Goal: Transaction & Acquisition: Book appointment/travel/reservation

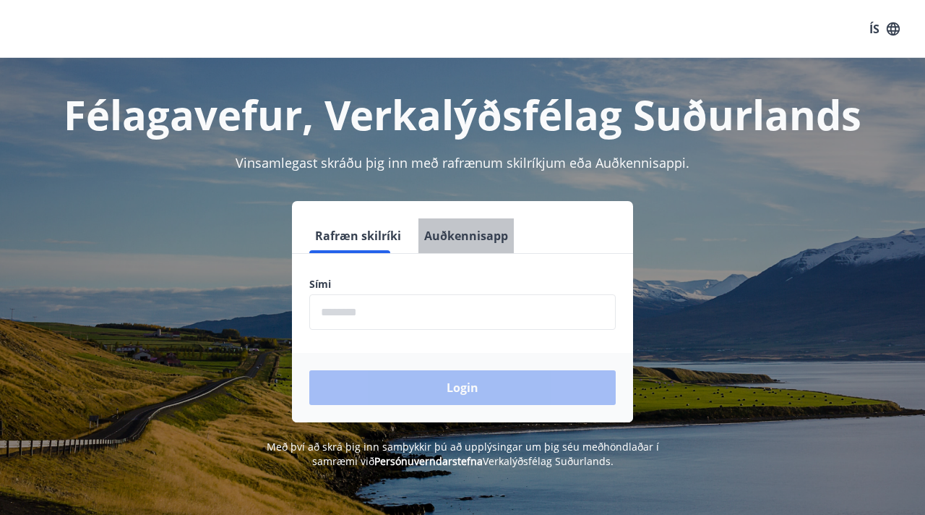
click at [454, 241] on button "Auðkennisapp" at bounding box center [465, 235] width 95 height 35
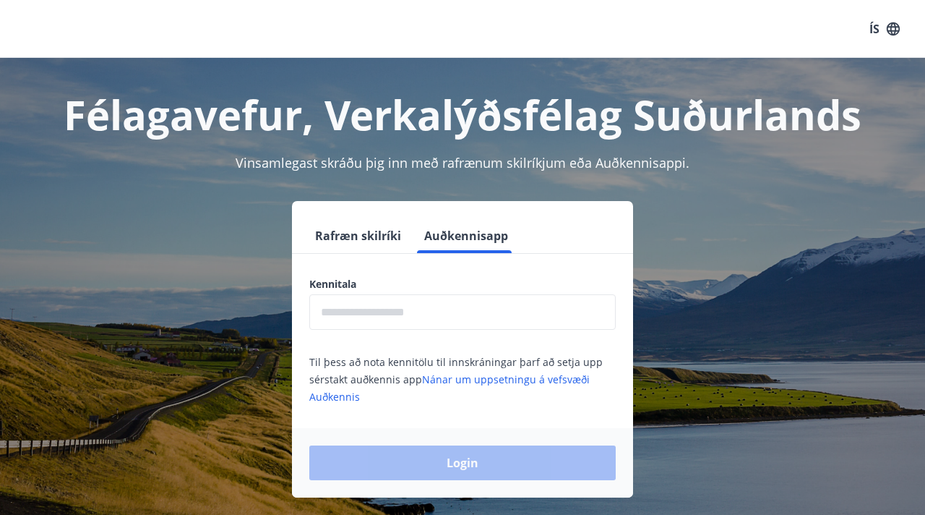
click at [430, 311] on input "text" at bounding box center [462, 311] width 306 height 35
type input "**********"
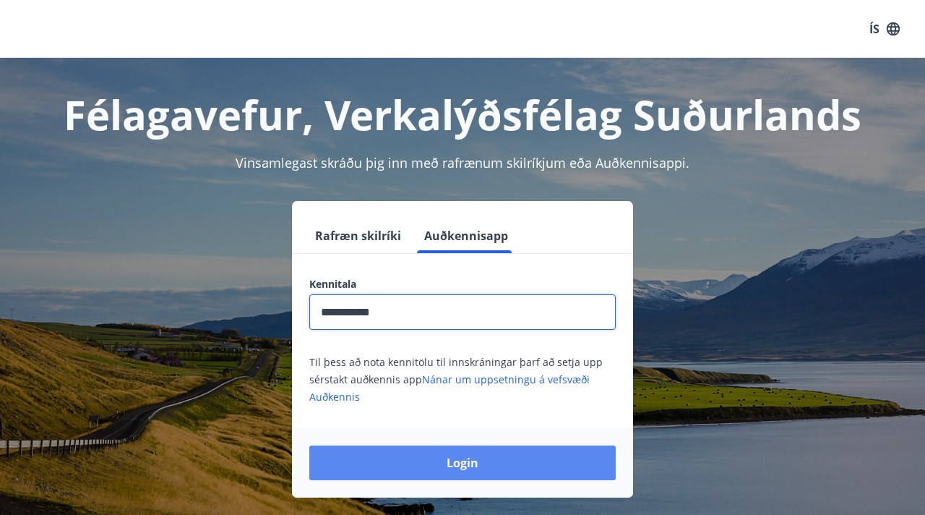
click at [383, 464] on button "Login" at bounding box center [462, 462] width 306 height 35
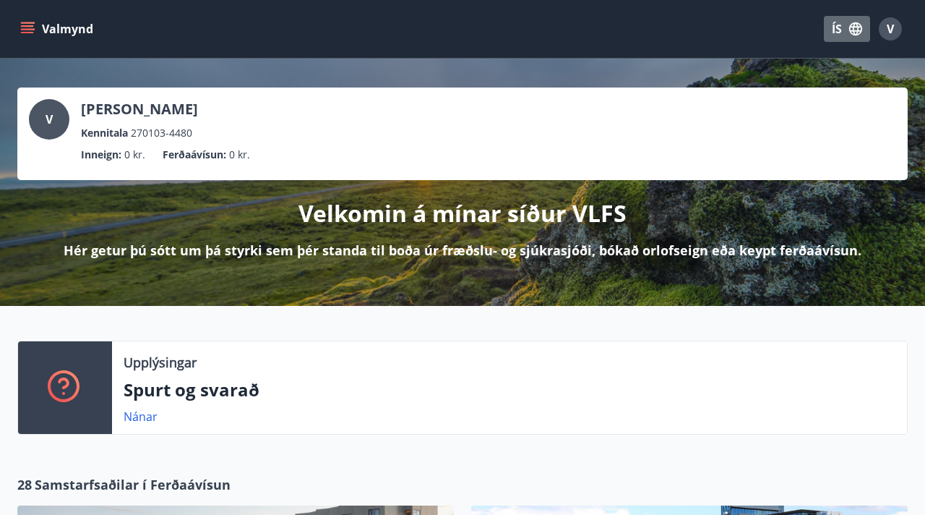
click at [853, 30] on icon "button" at bounding box center [855, 28] width 13 height 13
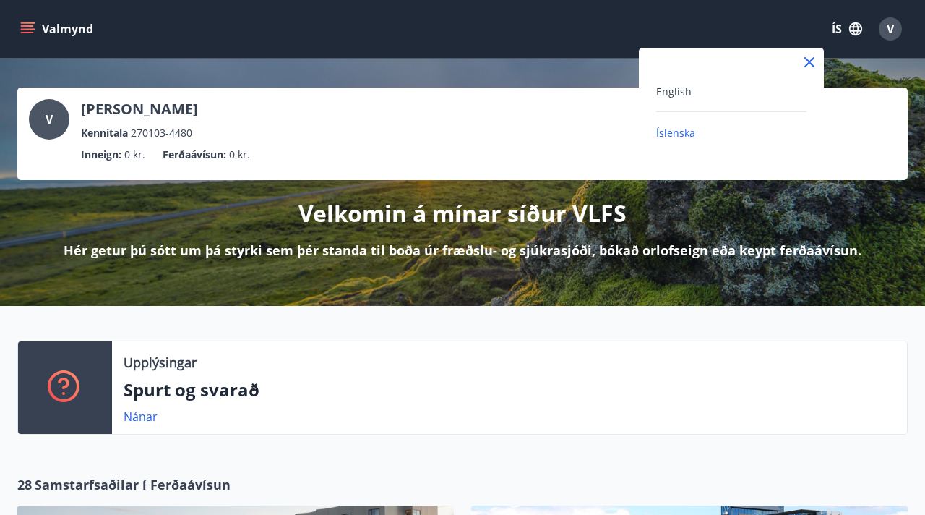
click at [716, 96] on div "English" at bounding box center [731, 90] width 150 height 17
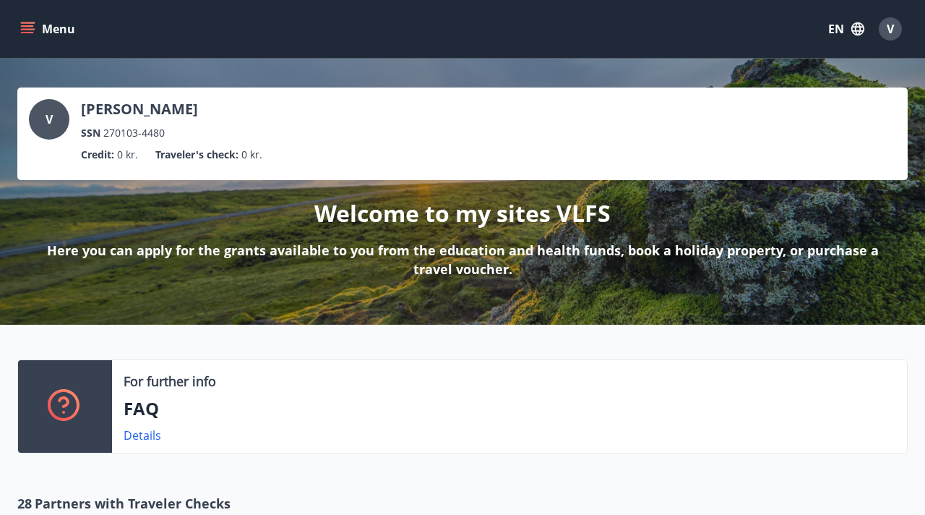
click at [525, 69] on div "V Viktoria Marschalová SSN 270103-4480 Credit : 0 kr. Traveler's check : 0 kr. …" at bounding box center [462, 192] width 925 height 266
click at [22, 23] on icon "menu" at bounding box center [27, 29] width 14 height 14
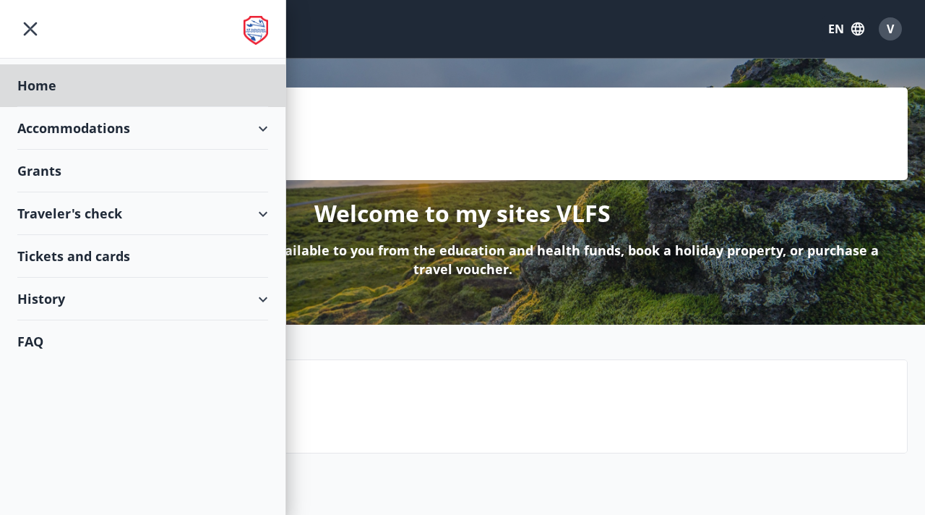
click at [108, 107] on div "Grants" at bounding box center [142, 85] width 251 height 43
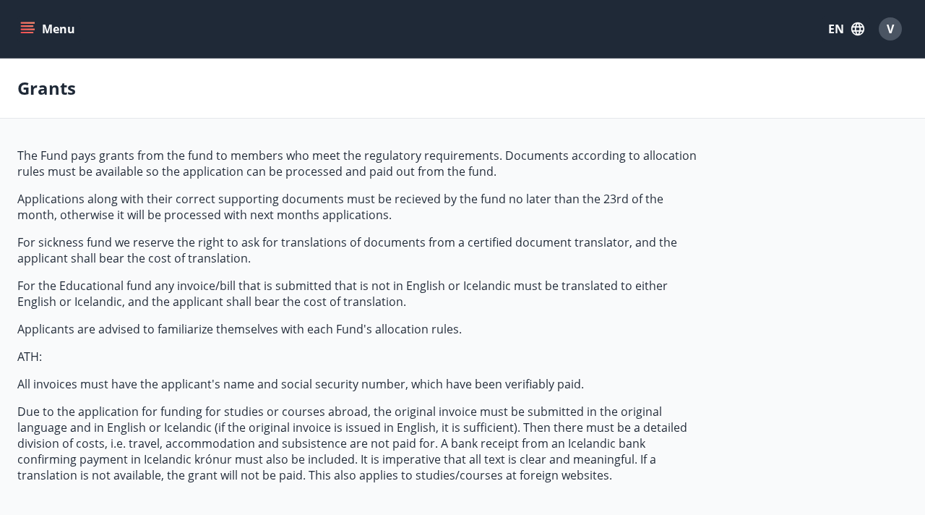
type input "***"
click at [27, 37] on button "Menu" at bounding box center [49, 29] width 64 height 26
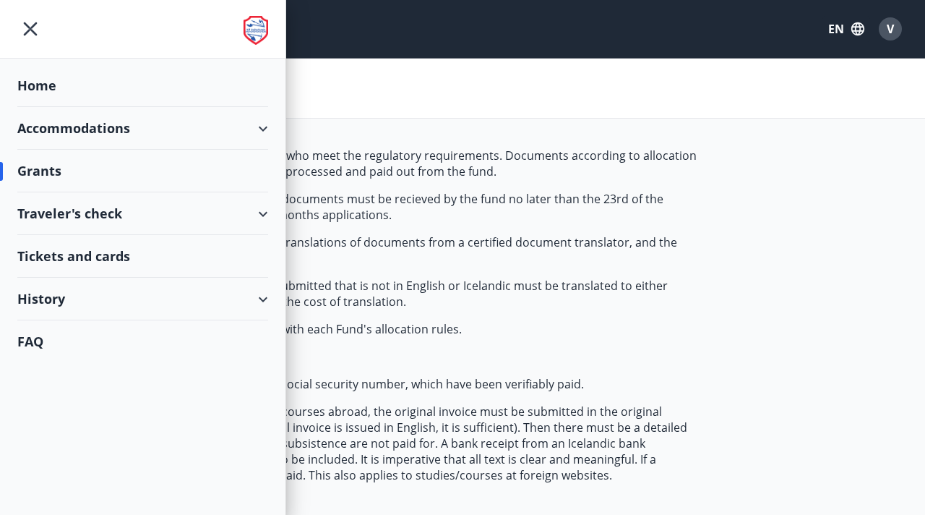
click at [89, 123] on div "Accommodations" at bounding box center [142, 128] width 251 height 43
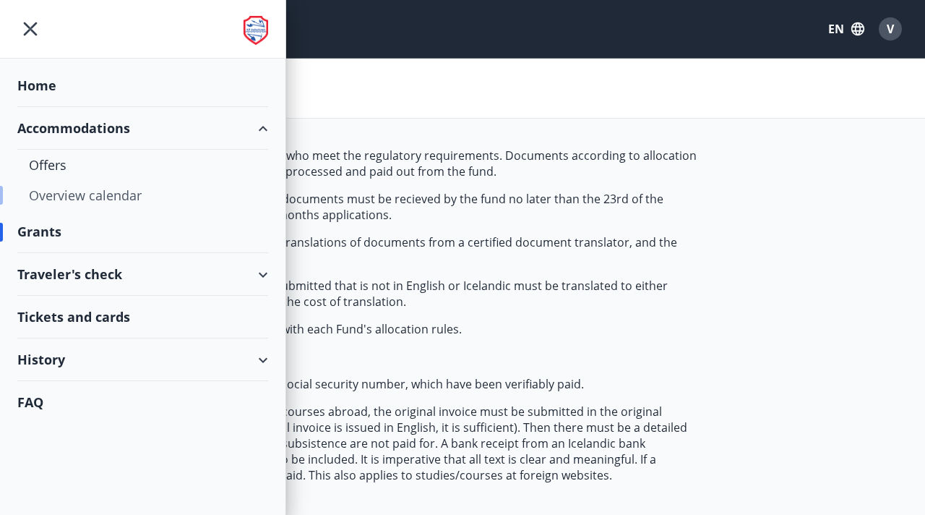
click at [89, 189] on div "Overview calendar" at bounding box center [143, 195] width 228 height 30
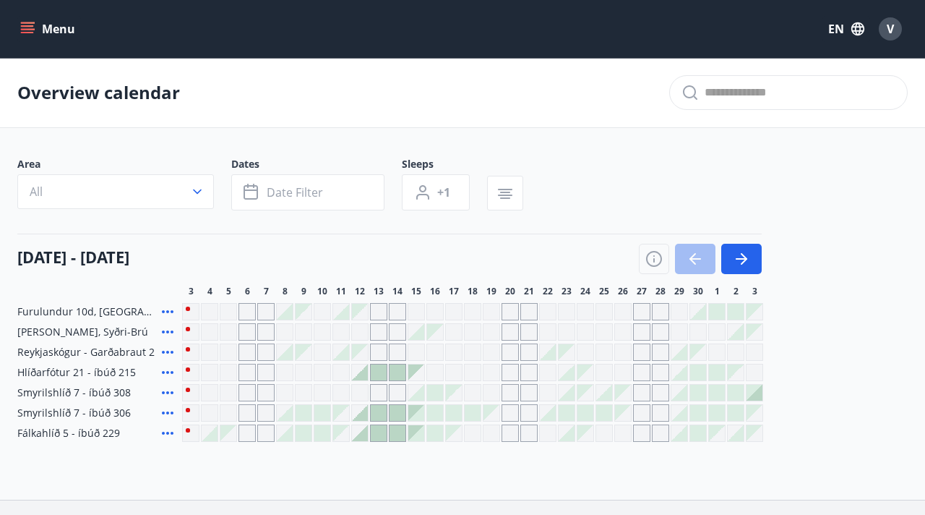
click at [171, 373] on icon at bounding box center [167, 372] width 17 height 17
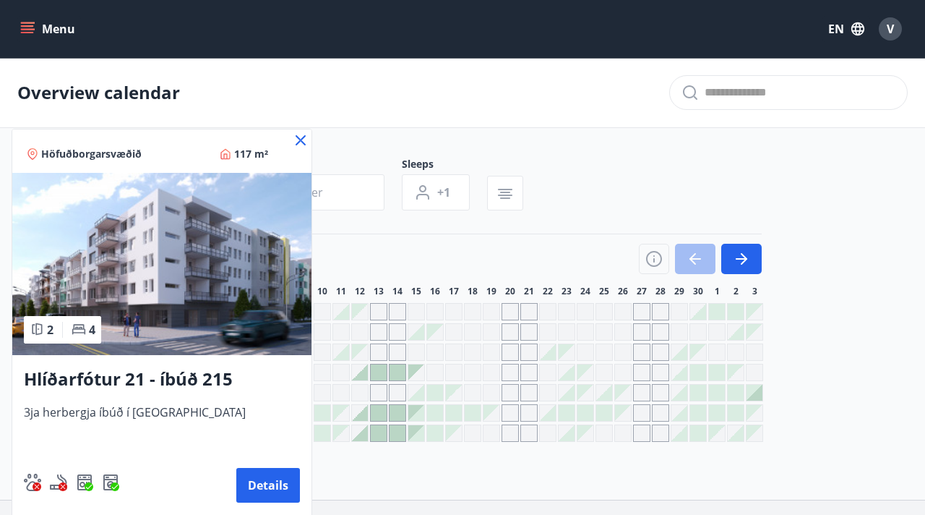
click at [299, 139] on icon at bounding box center [301, 140] width 10 height 10
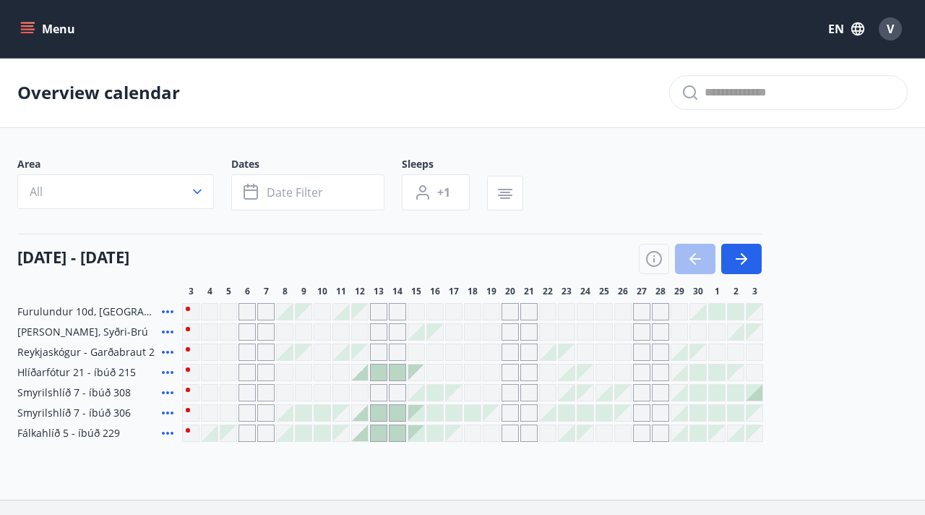
click at [168, 394] on icon at bounding box center [167, 392] width 17 height 17
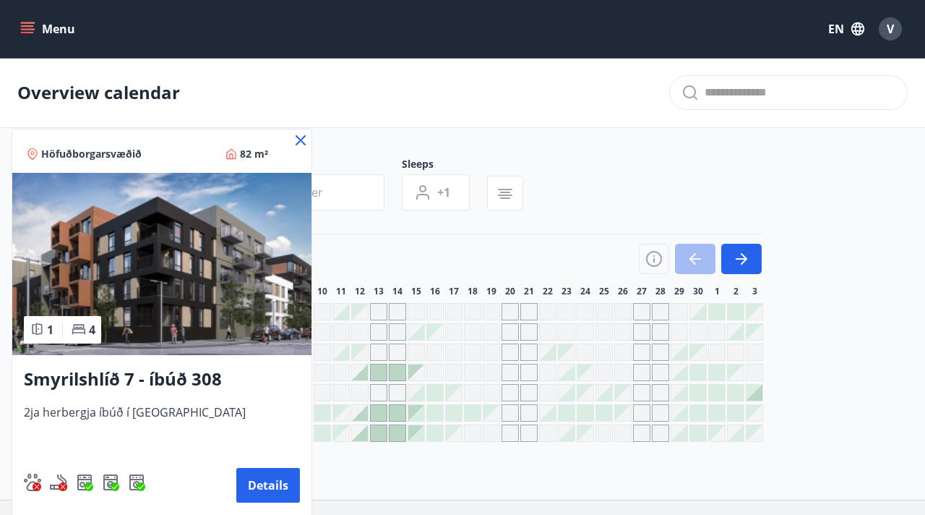
click at [296, 142] on icon at bounding box center [300, 140] width 17 height 17
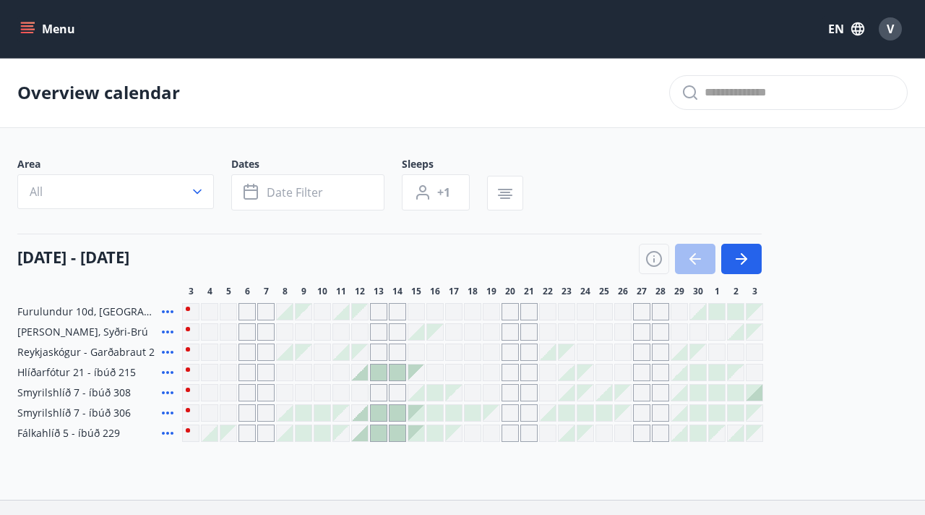
click at [167, 413] on icon at bounding box center [168, 412] width 12 height 3
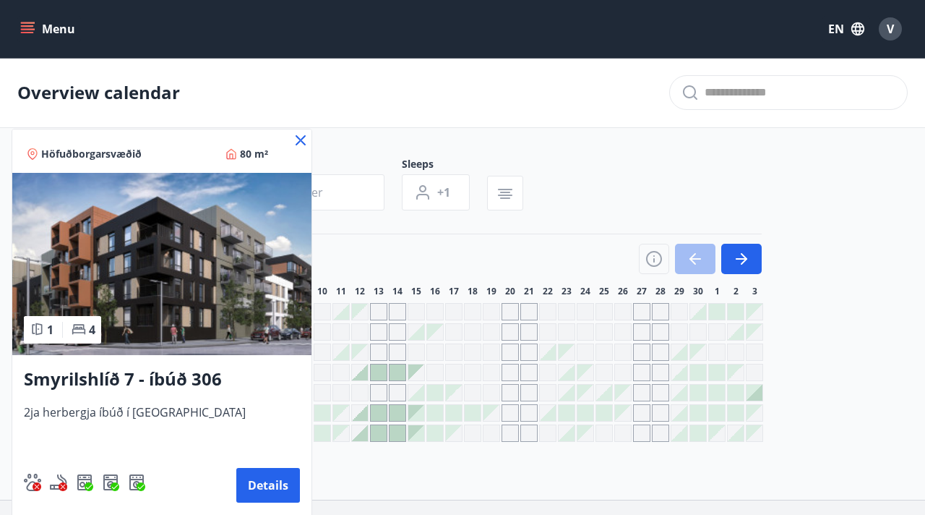
click at [302, 149] on div "Höfuðborgarsvæðið 80 m²" at bounding box center [161, 150] width 299 height 43
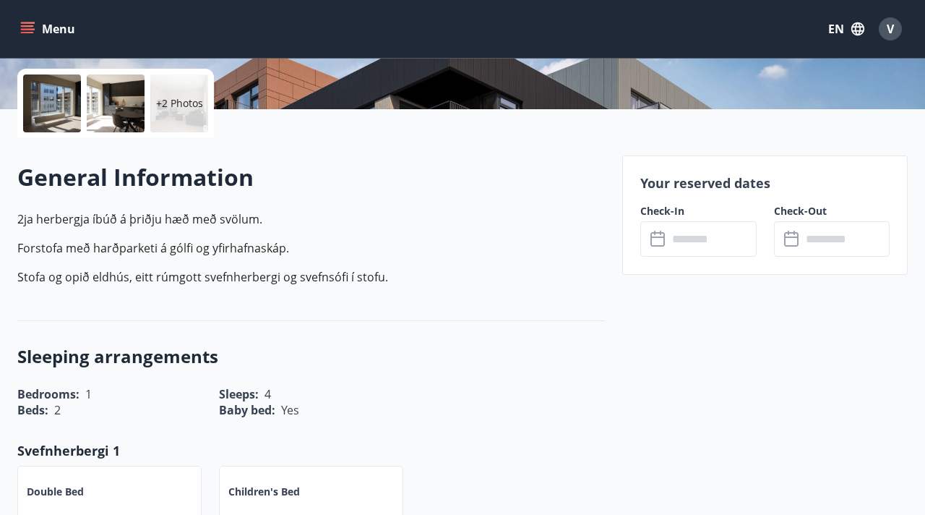
scroll to position [325, 0]
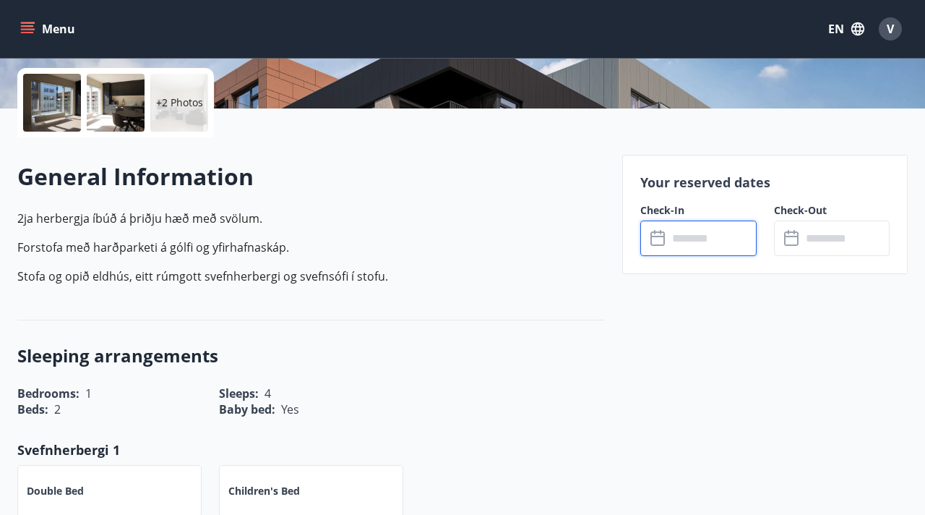
click at [674, 250] on input "text" at bounding box center [712, 237] width 88 height 35
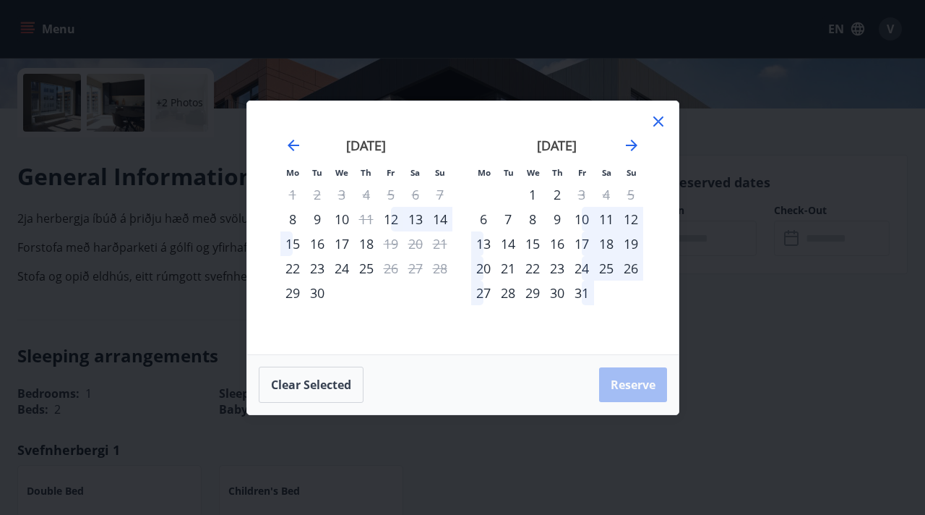
click at [658, 121] on icon at bounding box center [658, 121] width 2 height 2
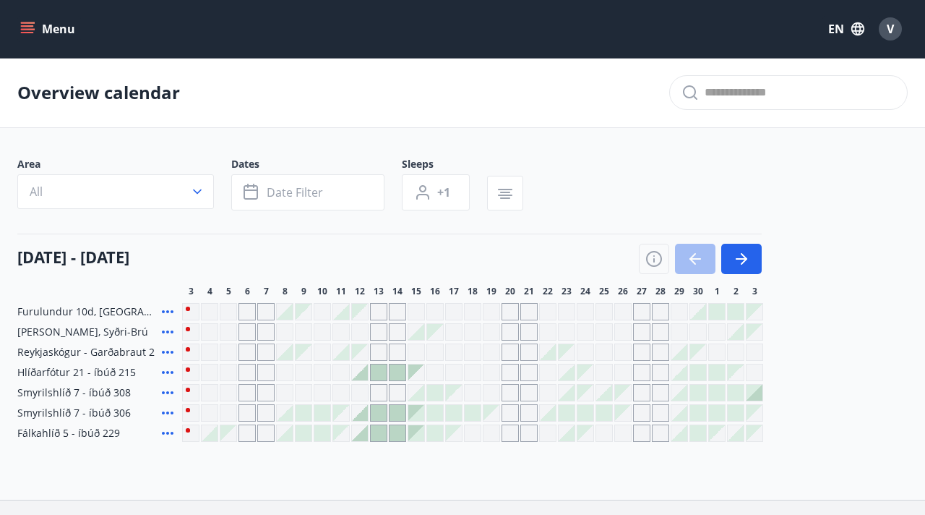
click at [168, 372] on icon at bounding box center [168, 372] width 12 height 3
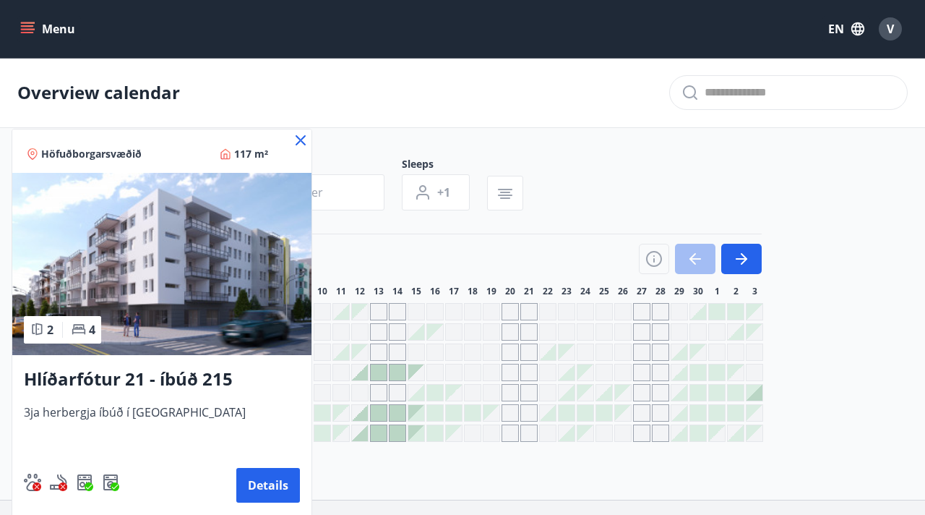
click at [168, 372] on h3 "Hlíðarfótur 21 - íbúð 215" at bounding box center [162, 379] width 276 height 26
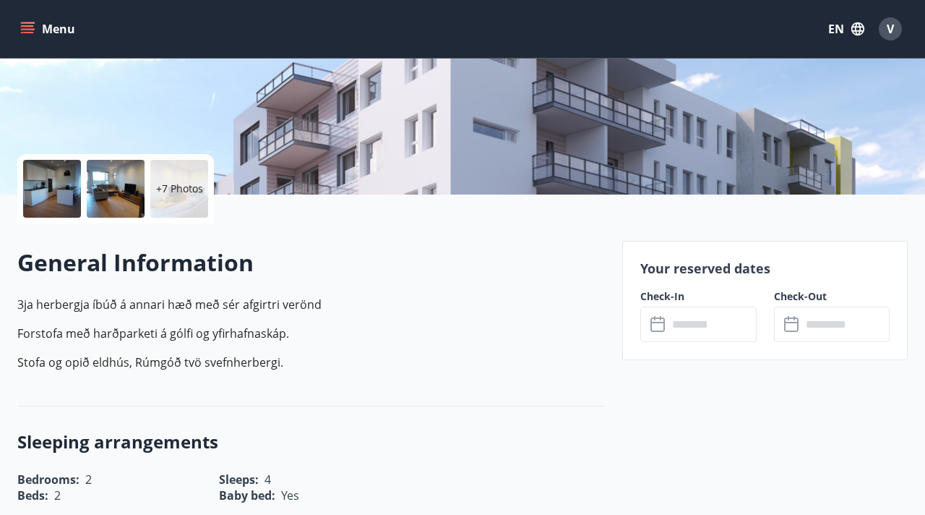
scroll to position [259, 0]
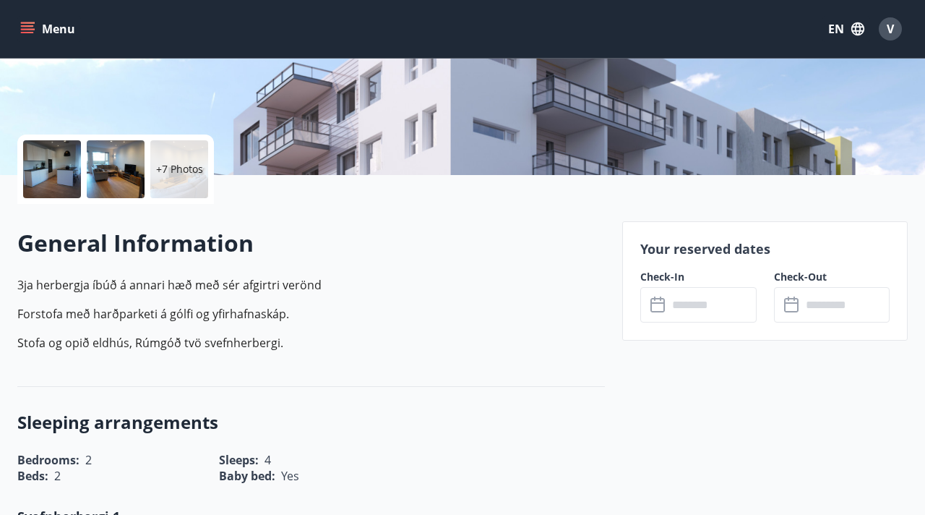
click at [651, 296] on icon at bounding box center [658, 304] width 17 height 17
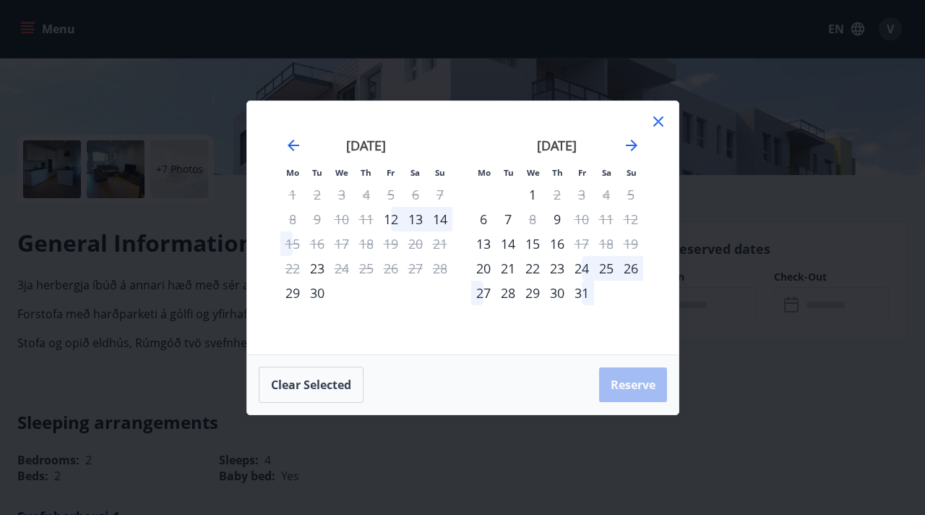
click at [658, 124] on icon at bounding box center [658, 121] width 17 height 17
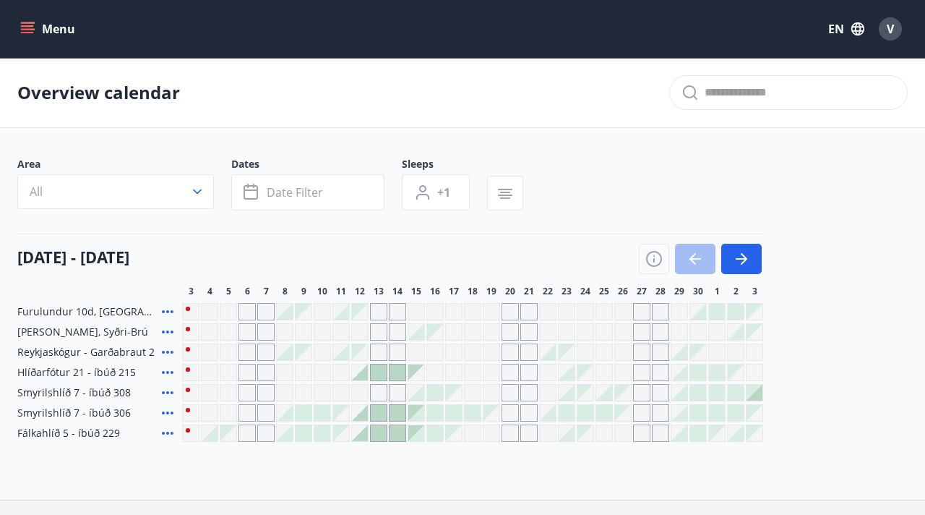
click at [170, 412] on icon at bounding box center [167, 412] width 17 height 17
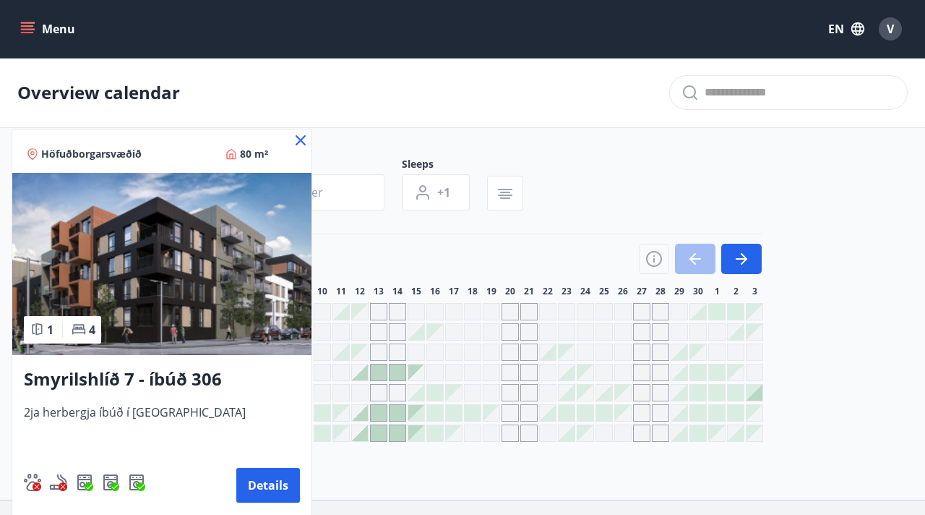
click at [176, 378] on h3 "Smyrilshlíð 7 - íbúð 306" at bounding box center [162, 379] width 276 height 26
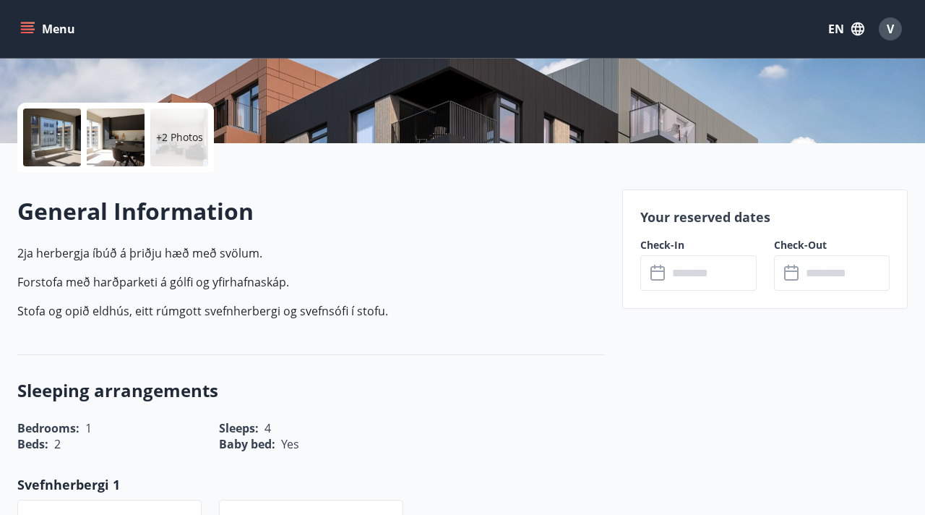
scroll to position [332, 0]
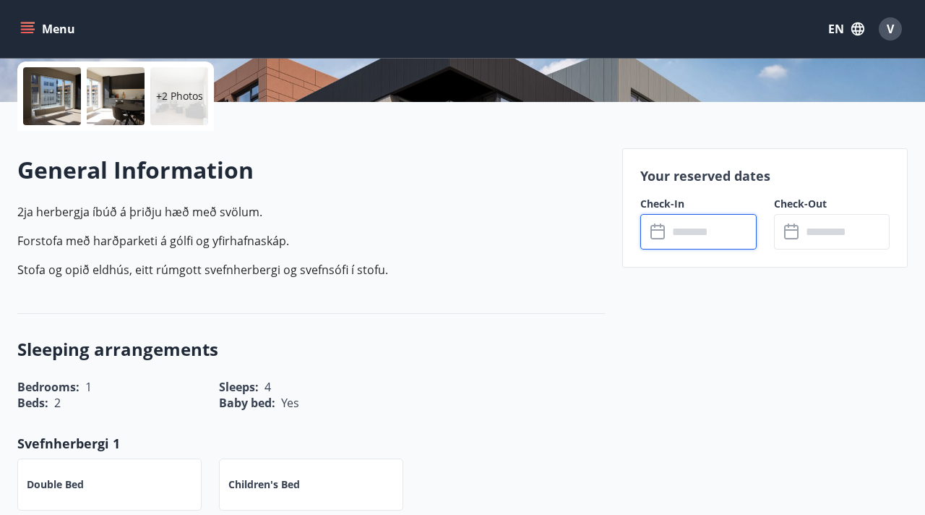
click at [669, 225] on input "text" at bounding box center [712, 231] width 88 height 35
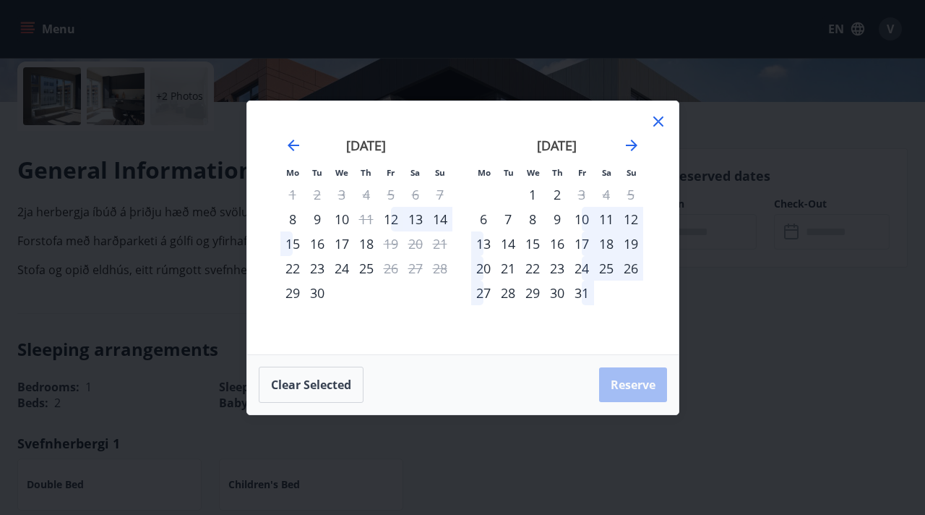
click at [653, 124] on icon at bounding box center [658, 121] width 17 height 17
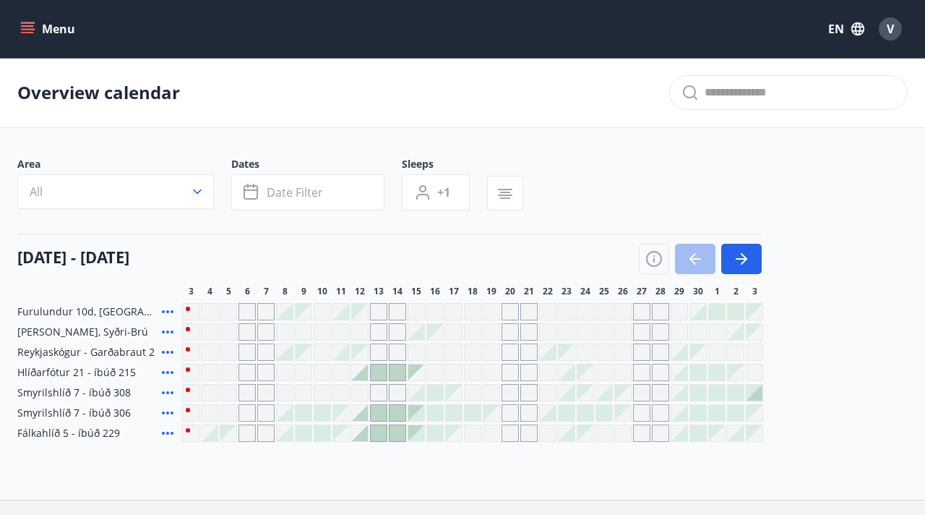
click at [171, 432] on icon at bounding box center [168, 432] width 12 height 3
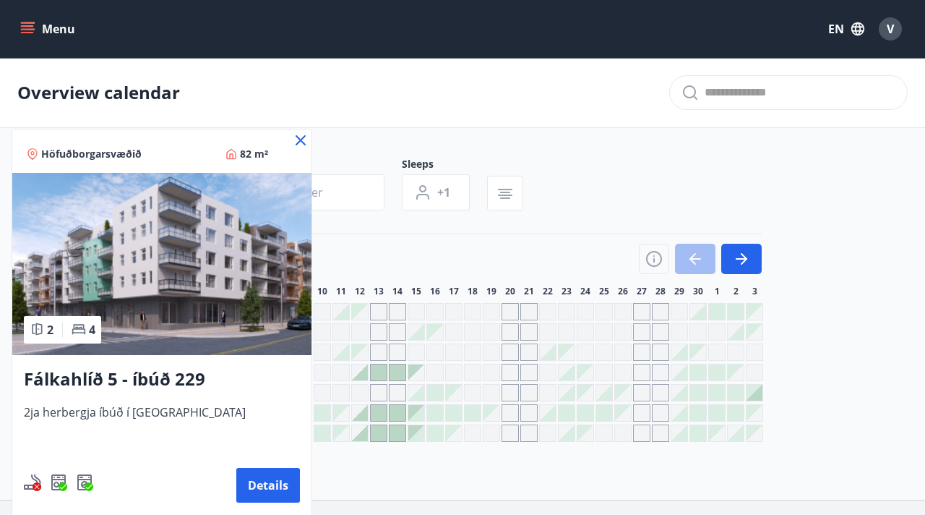
click at [158, 381] on h3 "Fálkahlíð 5 - íbúð 229" at bounding box center [162, 379] width 276 height 26
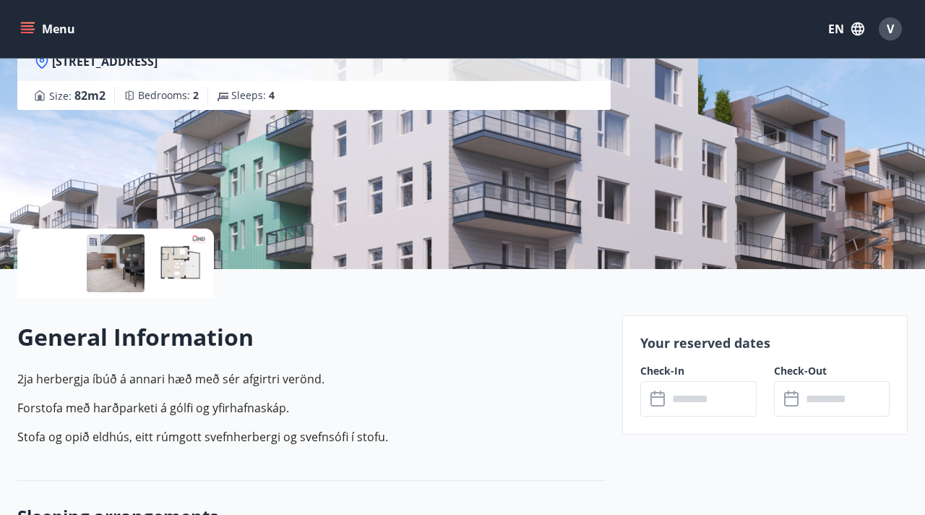
scroll to position [167, 0]
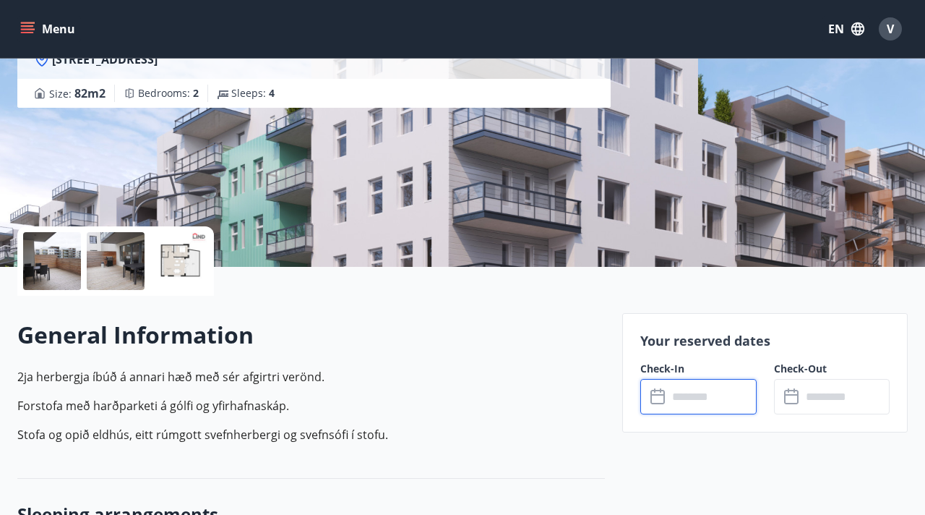
click at [677, 392] on input "text" at bounding box center [712, 396] width 88 height 35
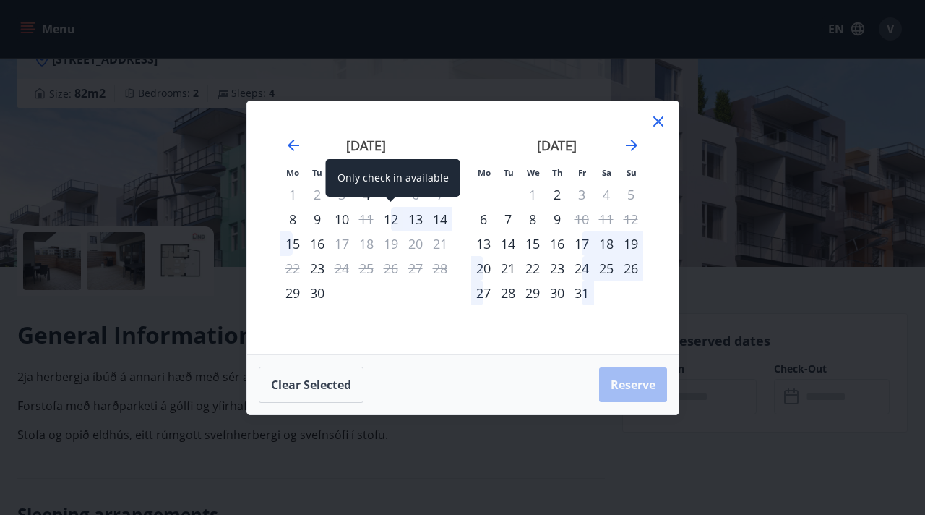
click at [390, 220] on div "12" at bounding box center [391, 219] width 25 height 25
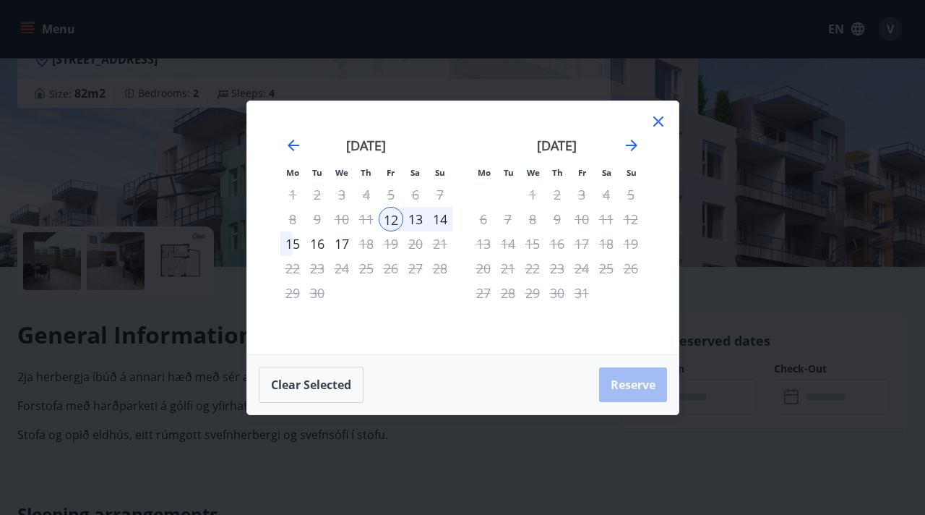
click at [289, 244] on div "15" at bounding box center [292, 243] width 25 height 25
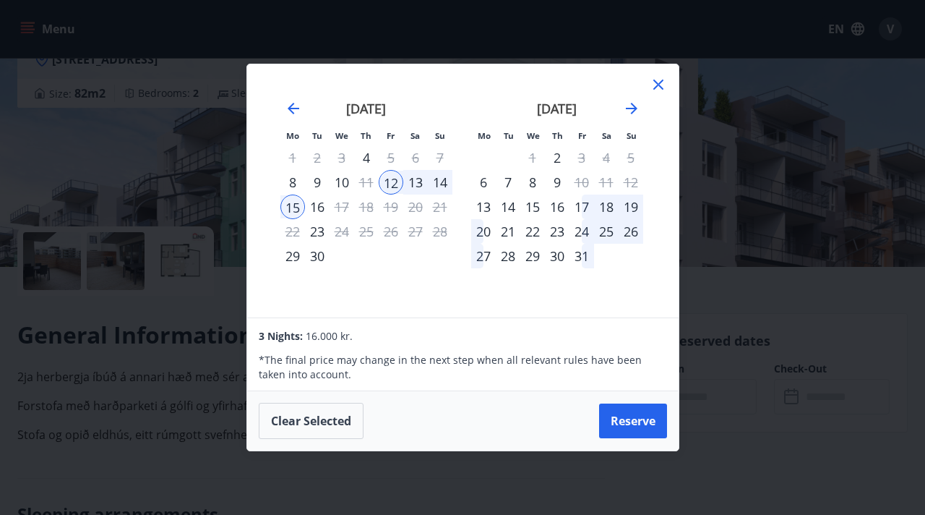
click at [655, 89] on icon at bounding box center [658, 84] width 17 height 17
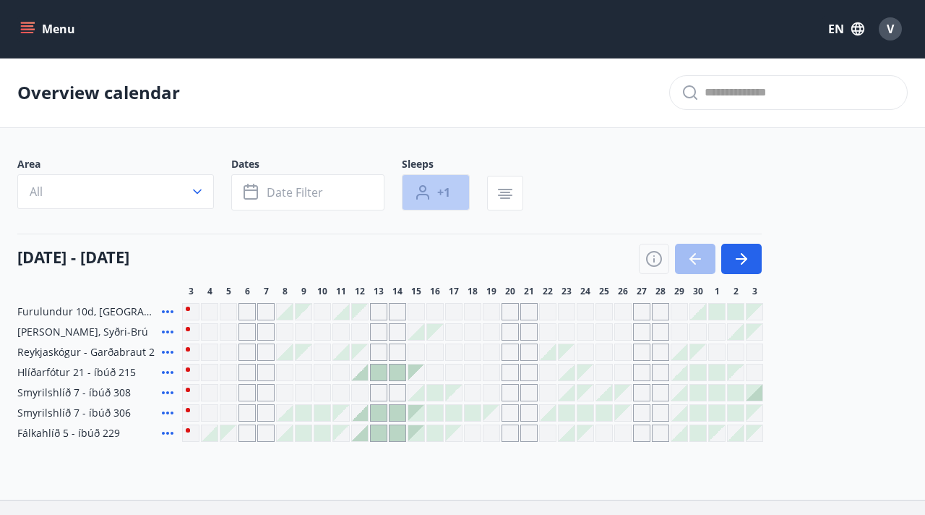
click at [421, 186] on icon "button" at bounding box center [422, 188] width 7 height 7
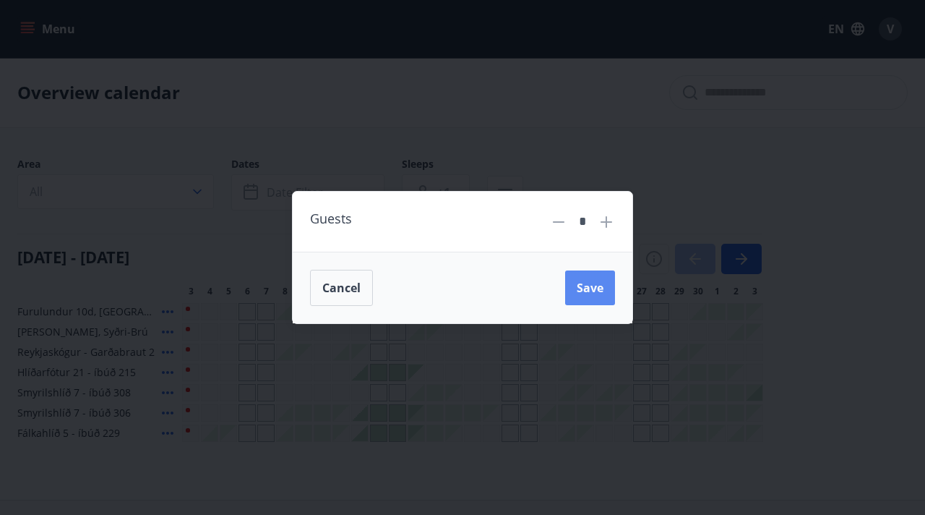
click at [586, 282] on span "Save" at bounding box center [590, 288] width 27 height 16
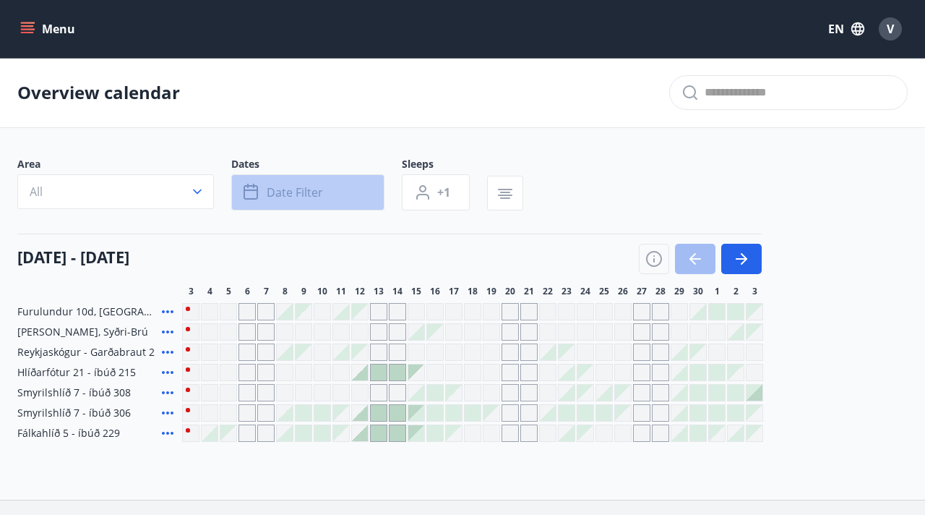
click at [312, 197] on span "Date filter" at bounding box center [295, 192] width 56 height 16
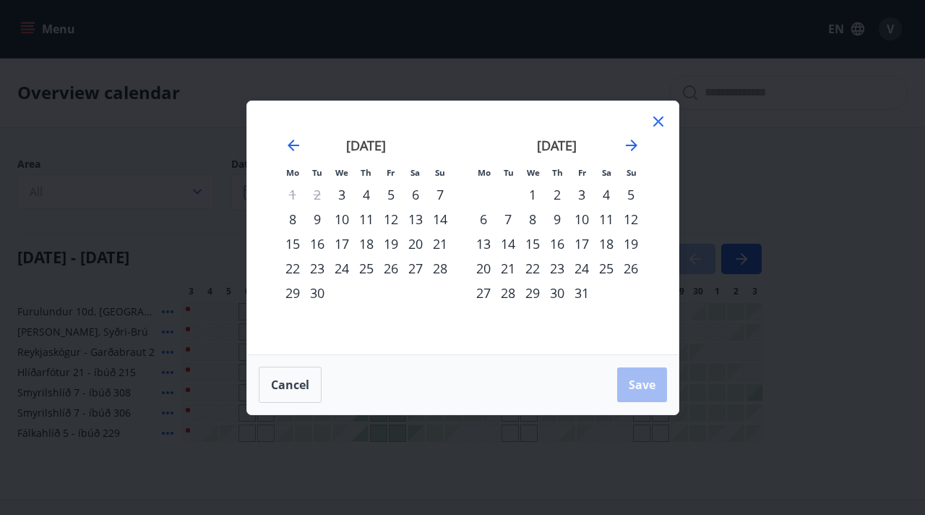
click at [390, 265] on div "26" at bounding box center [391, 268] width 25 height 25
click at [445, 271] on div "28" at bounding box center [440, 268] width 25 height 25
click at [634, 382] on span "Save" at bounding box center [642, 385] width 27 height 16
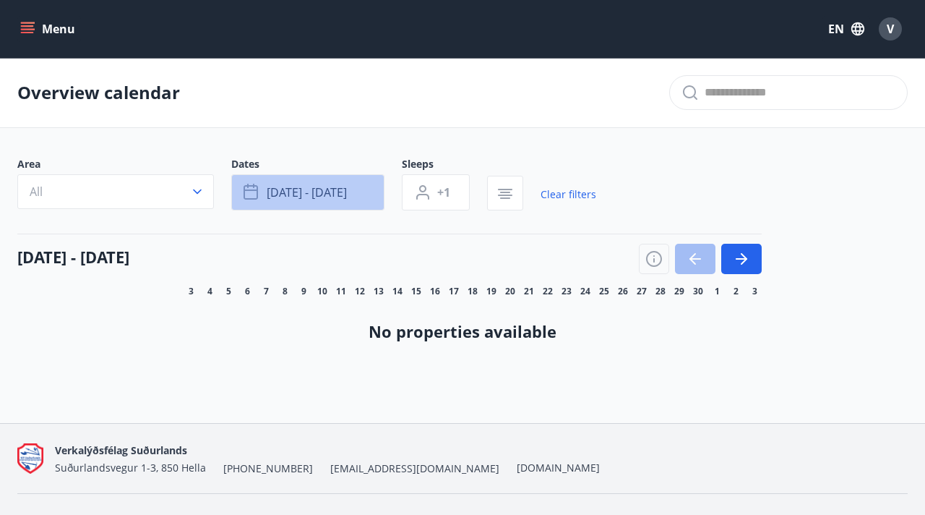
click at [354, 205] on button "Sep 26 - Sep 28" at bounding box center [307, 192] width 153 height 36
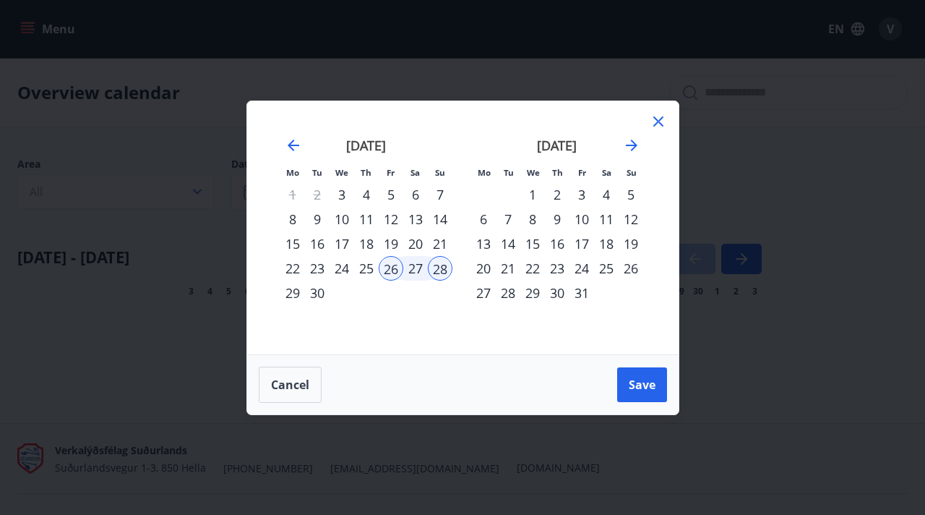
click at [292, 249] on div "15" at bounding box center [292, 243] width 25 height 25
click at [356, 246] on div "18" at bounding box center [366, 243] width 25 height 25
click at [345, 244] on div "17" at bounding box center [342, 243] width 25 height 25
click at [287, 244] on div "15" at bounding box center [292, 243] width 25 height 25
click at [357, 238] on div "18" at bounding box center [366, 243] width 25 height 25
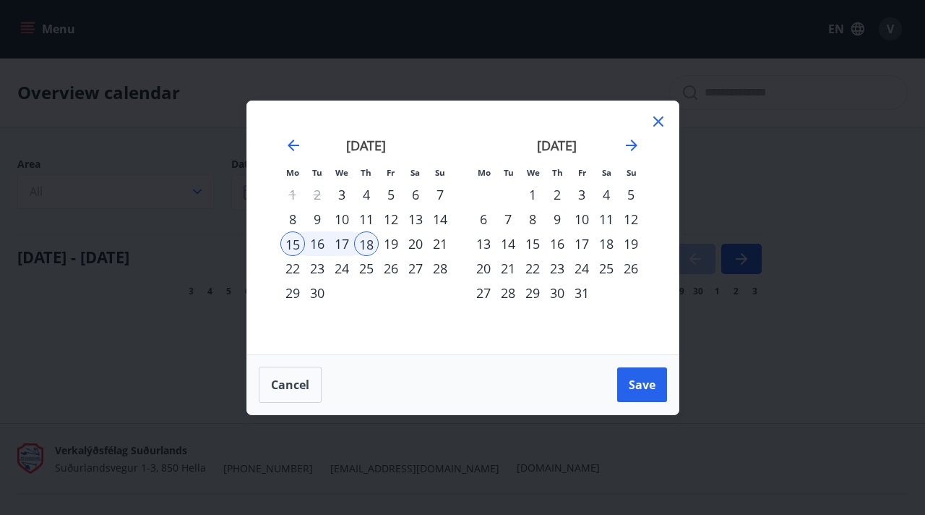
click at [295, 248] on div "15" at bounding box center [292, 243] width 25 height 25
click at [374, 235] on div "18" at bounding box center [366, 243] width 25 height 25
click at [293, 238] on div "15" at bounding box center [292, 243] width 25 height 25
click at [296, 257] on div "22" at bounding box center [292, 268] width 25 height 25
click at [339, 245] on div "17" at bounding box center [342, 243] width 25 height 25
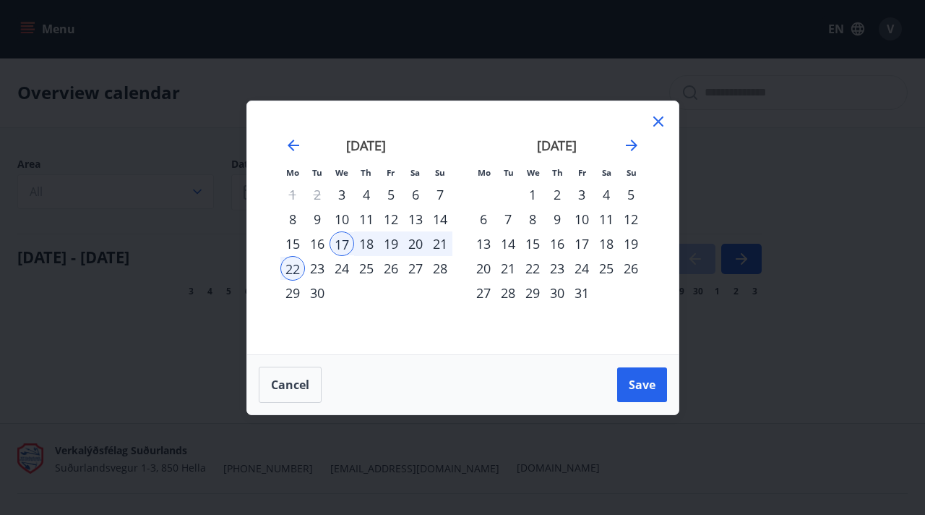
click at [301, 244] on div "15" at bounding box center [292, 243] width 25 height 25
click at [343, 244] on div "17" at bounding box center [342, 243] width 25 height 25
click at [632, 385] on span "Save" at bounding box center [642, 385] width 27 height 16
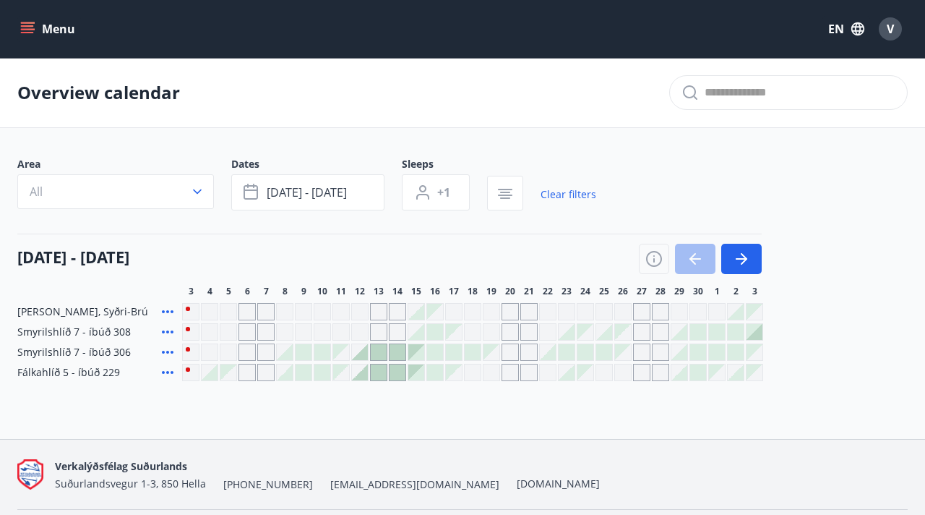
click at [173, 329] on icon at bounding box center [167, 331] width 17 height 17
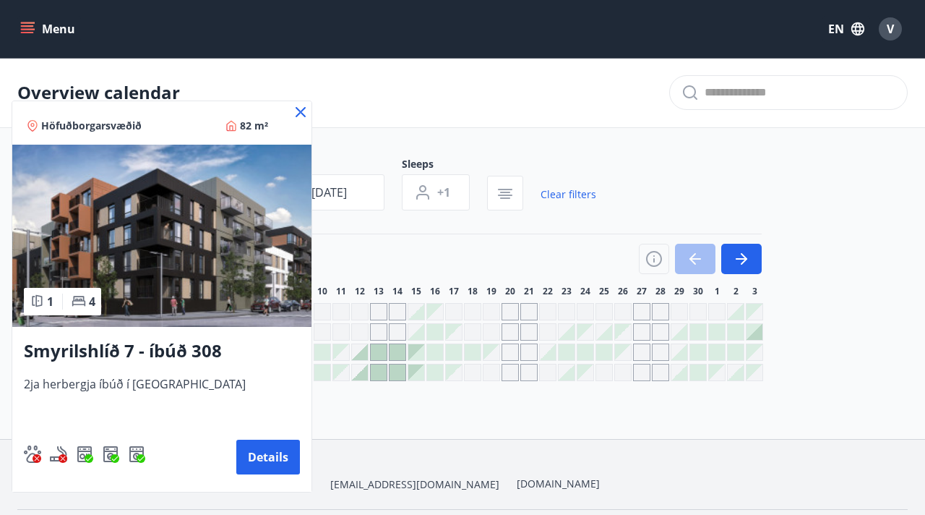
click at [183, 355] on h3 "Smyrilshlíð 7 - íbúð 308" at bounding box center [162, 351] width 276 height 26
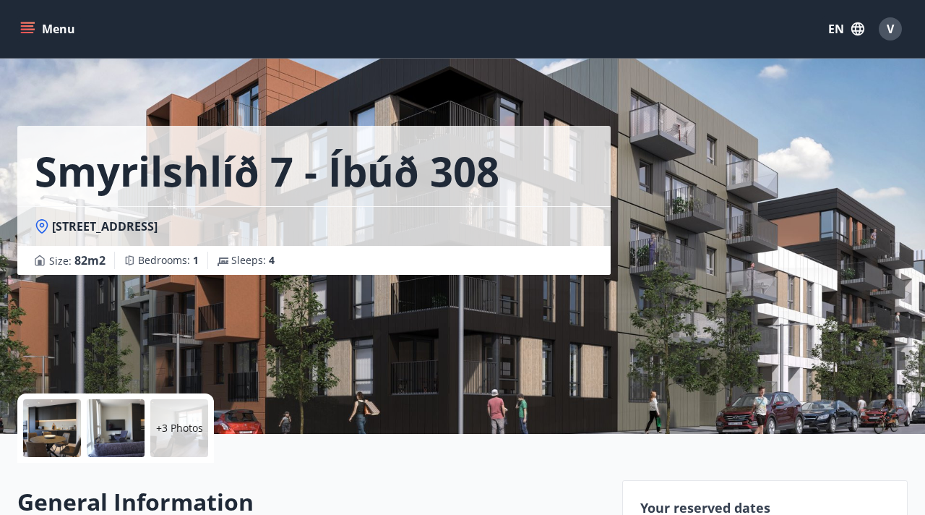
click at [189, 431] on p "+3 Photos" at bounding box center [179, 428] width 47 height 14
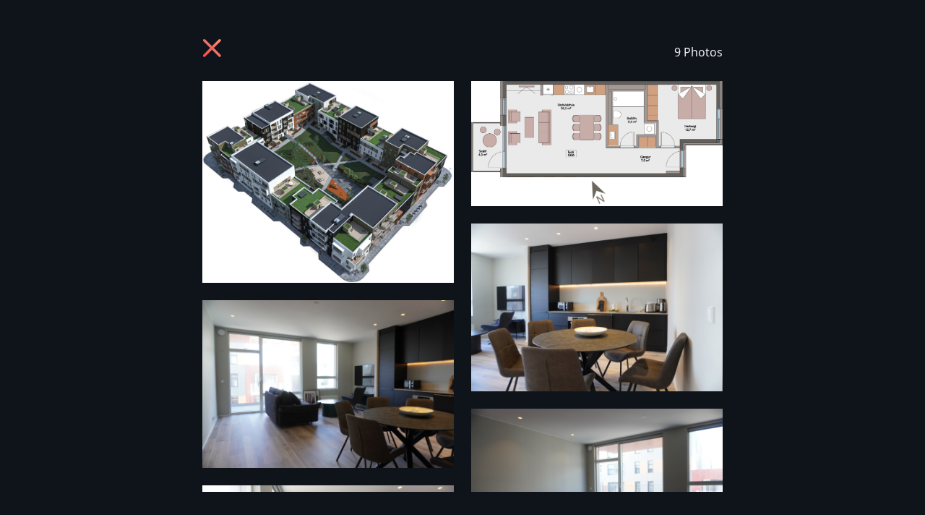
click at [205, 46] on icon at bounding box center [213, 49] width 23 height 23
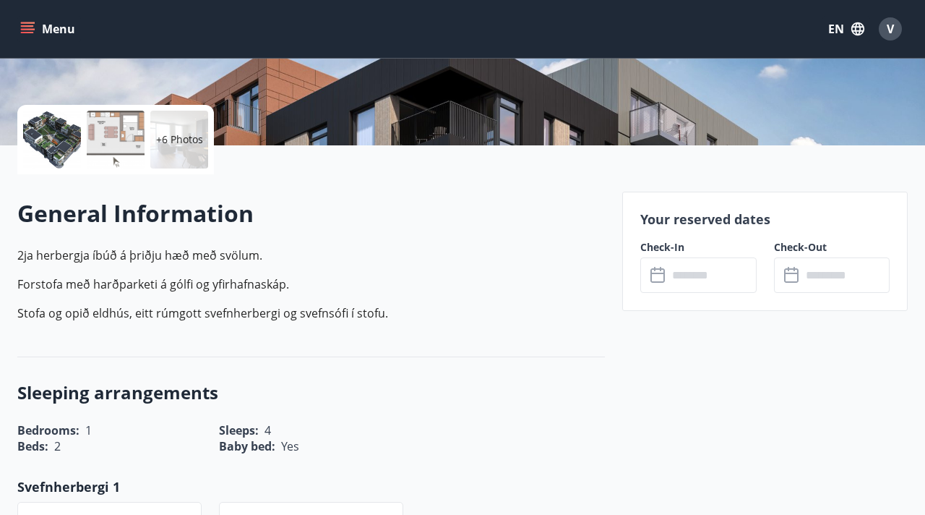
scroll to position [301, 0]
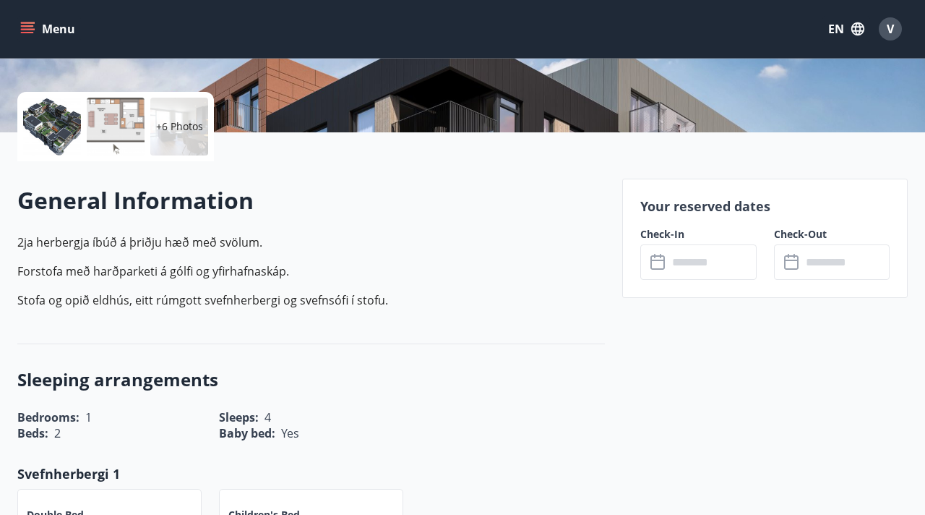
click at [658, 267] on icon at bounding box center [657, 262] width 14 height 14
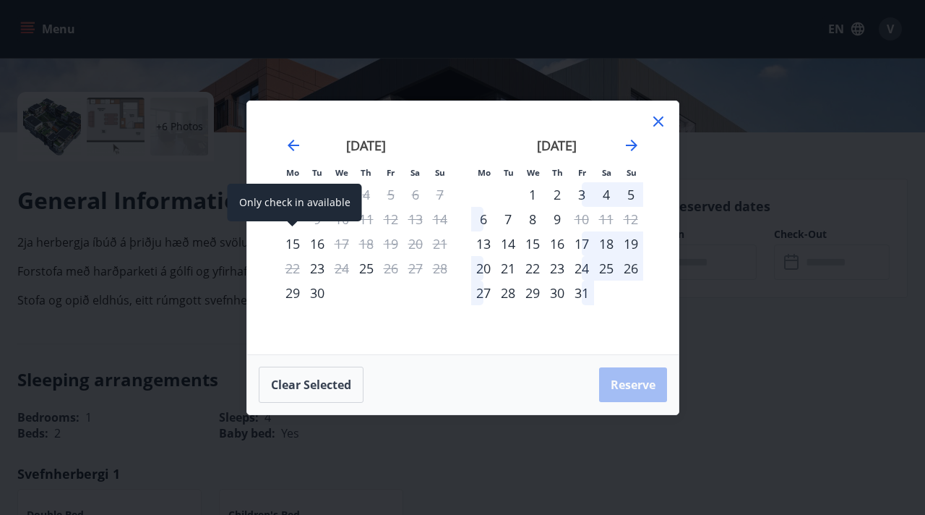
click at [288, 241] on div "15" at bounding box center [292, 243] width 25 height 25
click at [295, 245] on div "15" at bounding box center [292, 243] width 25 height 25
click at [314, 387] on button "Clear selected" at bounding box center [311, 384] width 105 height 36
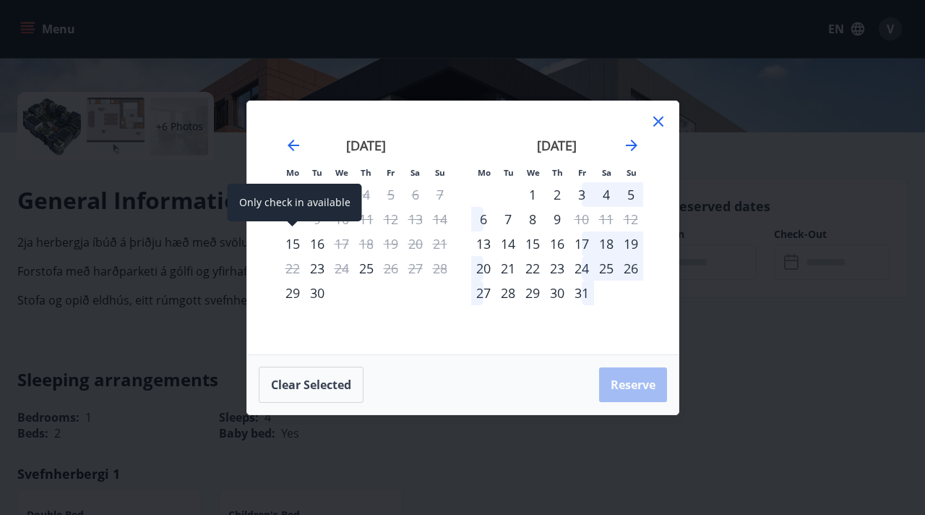
click at [296, 246] on div "15" at bounding box center [292, 243] width 25 height 25
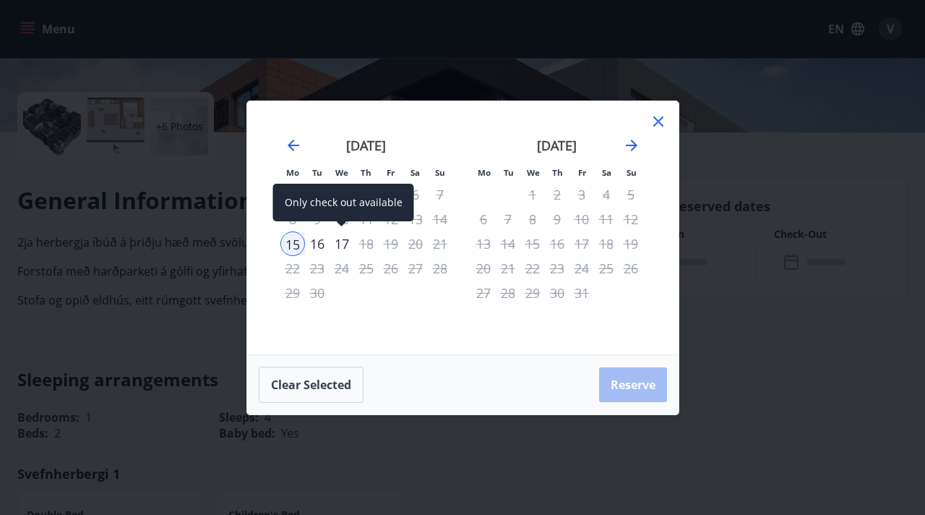
click at [346, 237] on div "17" at bounding box center [342, 243] width 25 height 25
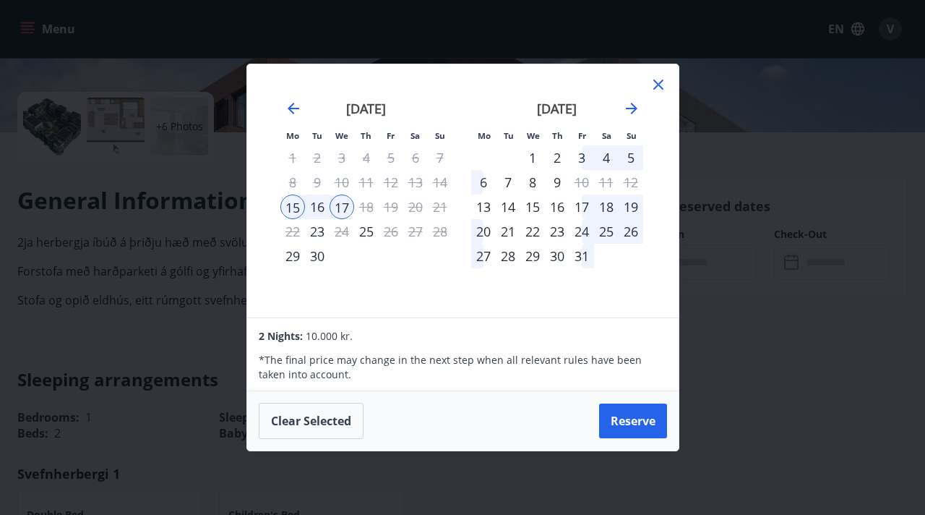
click at [320, 208] on div "16" at bounding box center [317, 206] width 25 height 25
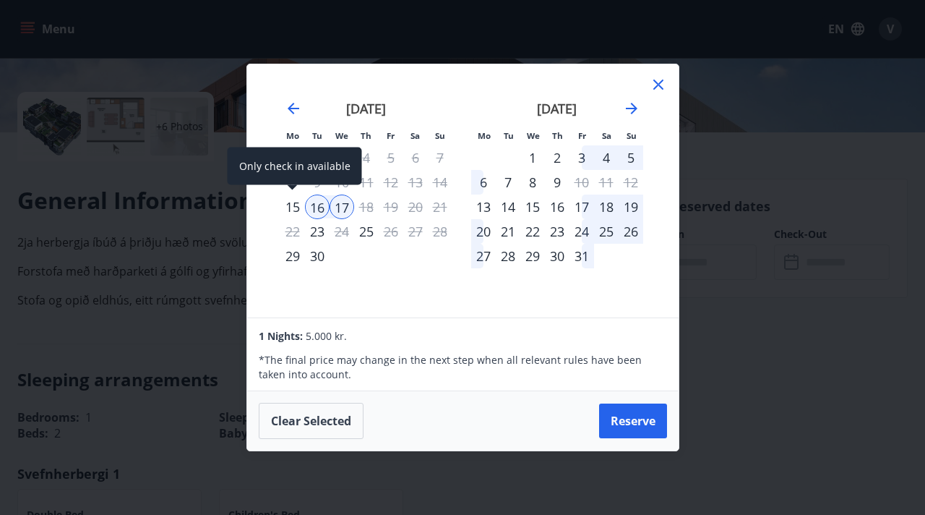
click at [296, 207] on div "15" at bounding box center [292, 206] width 25 height 25
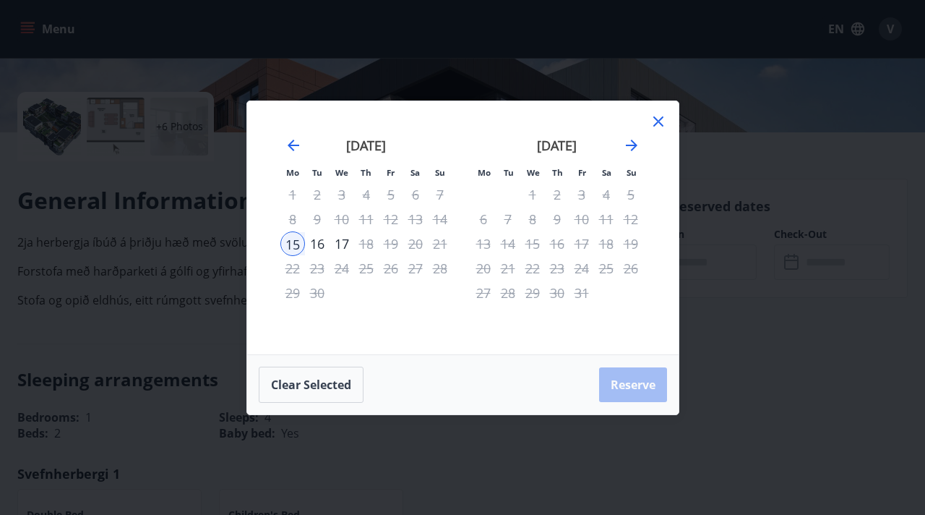
click at [314, 239] on div "16" at bounding box center [317, 243] width 25 height 25
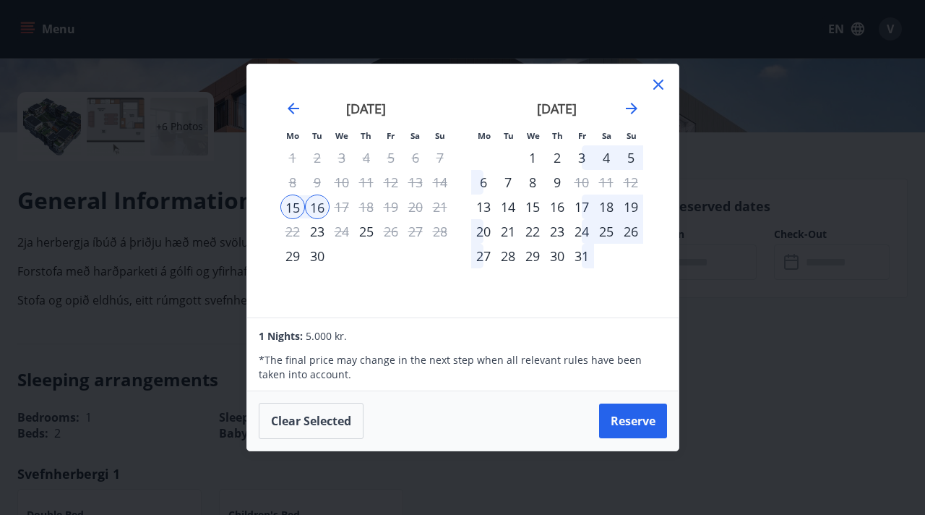
click at [655, 93] on icon at bounding box center [658, 84] width 17 height 17
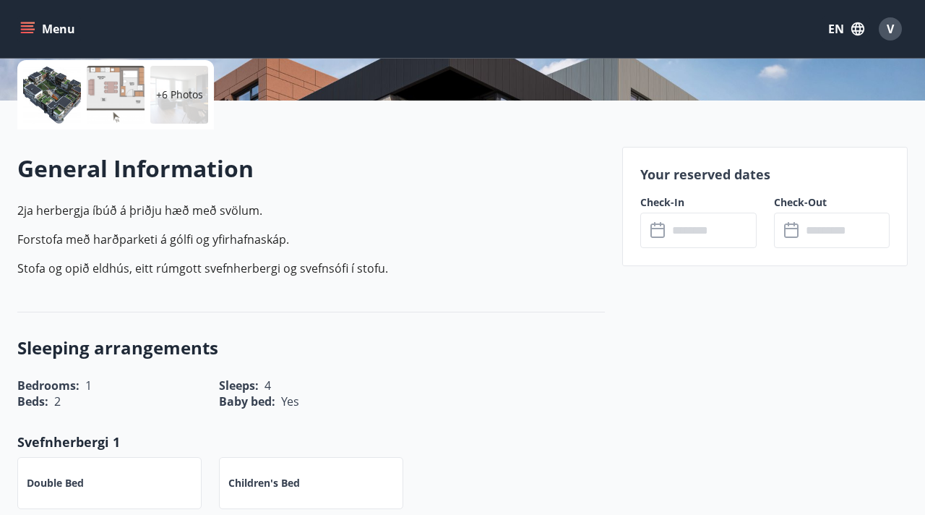
scroll to position [339, 0]
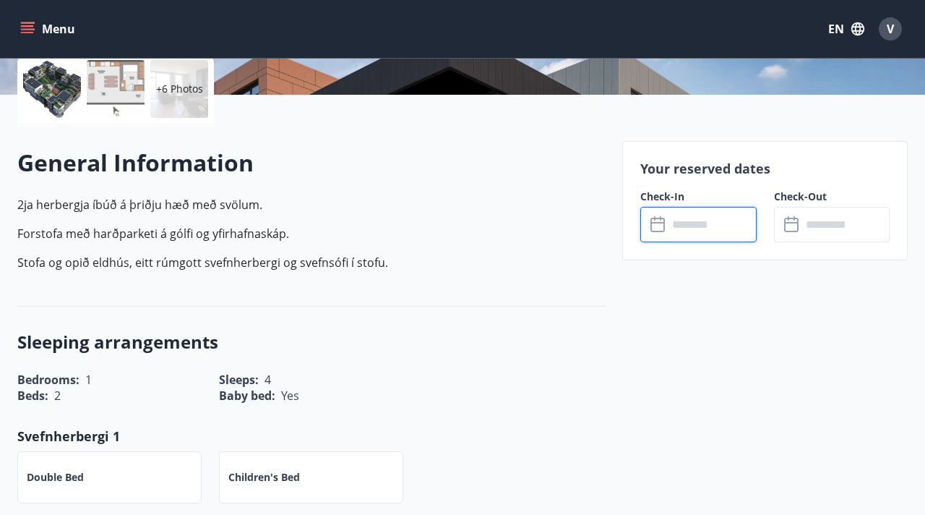
click at [675, 227] on input "text" at bounding box center [712, 224] width 88 height 35
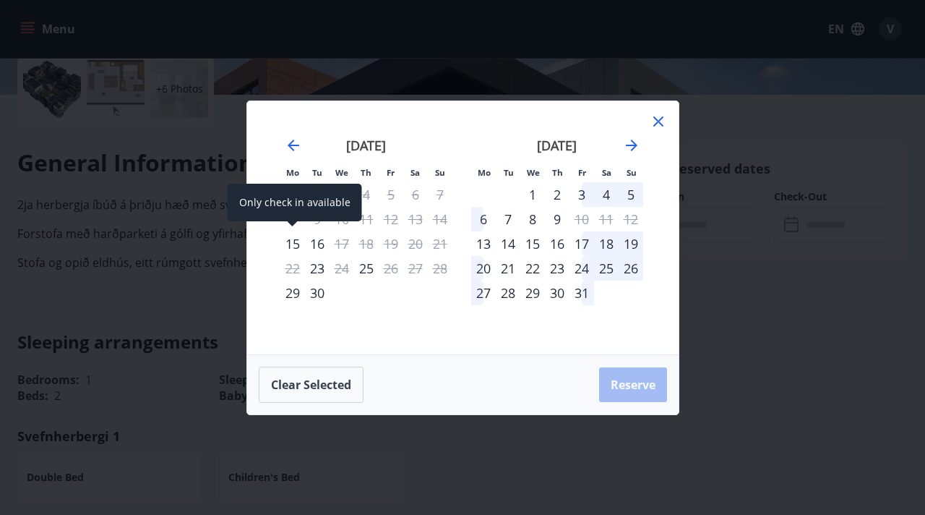
click at [297, 238] on div "15" at bounding box center [292, 243] width 25 height 25
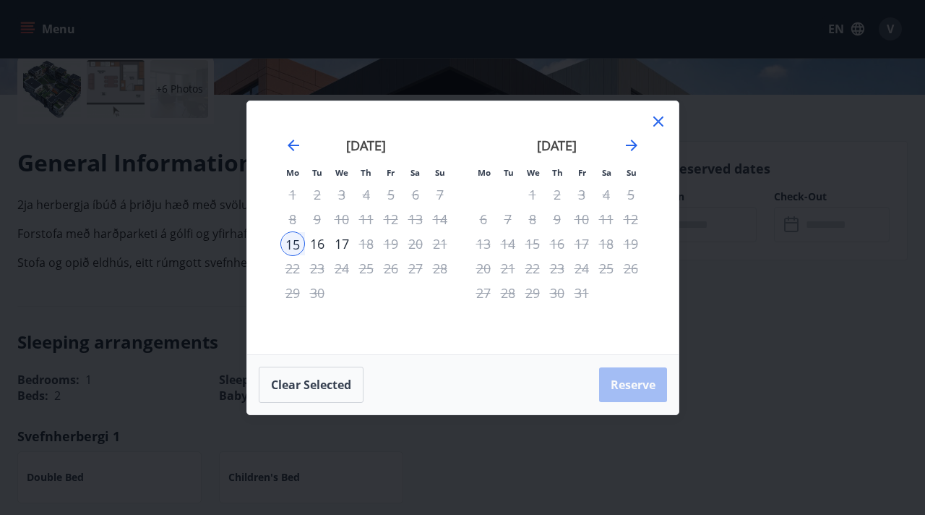
click at [317, 247] on div "16" at bounding box center [317, 243] width 25 height 25
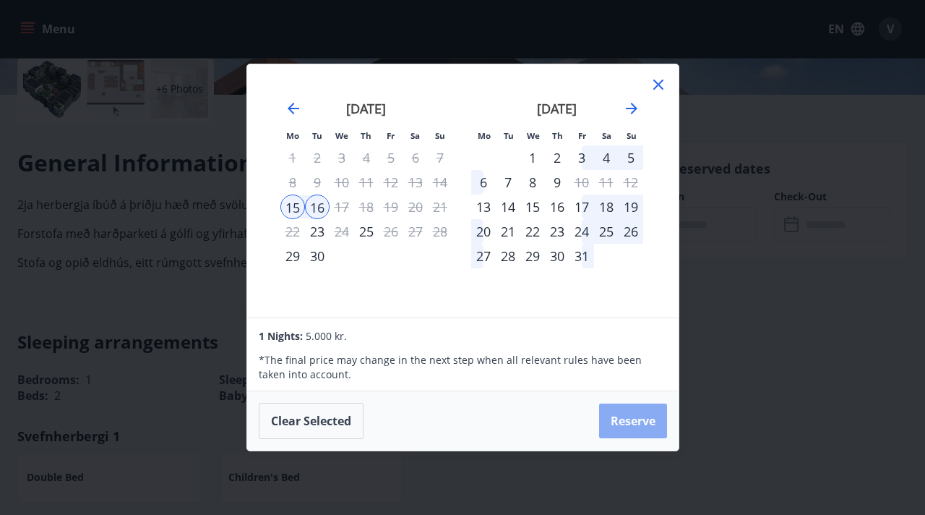
click at [640, 429] on button "Reserve" at bounding box center [633, 420] width 68 height 35
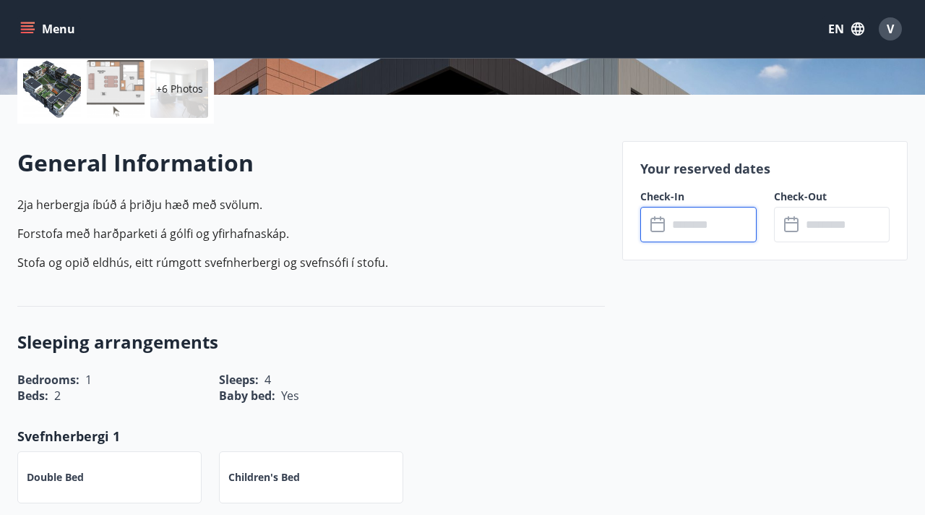
type input "******"
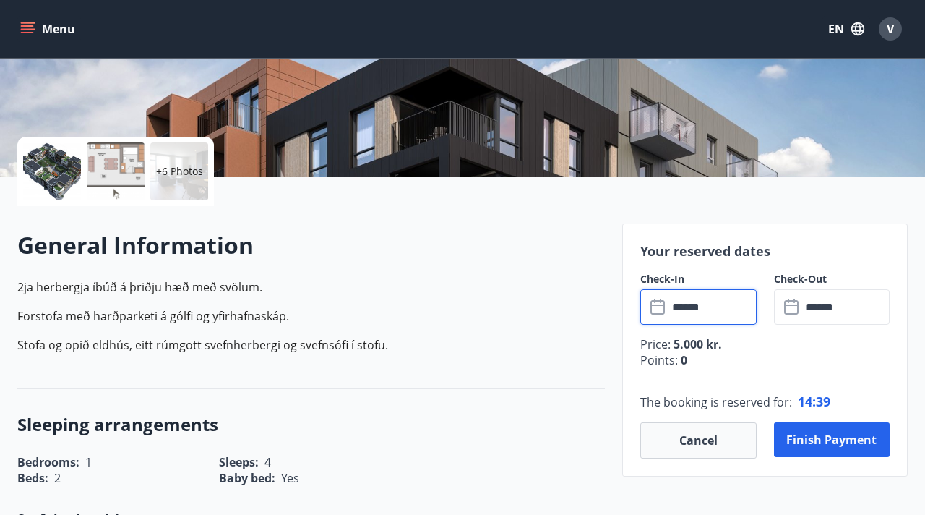
scroll to position [268, 0]
